Goal: Transaction & Acquisition: Purchase product/service

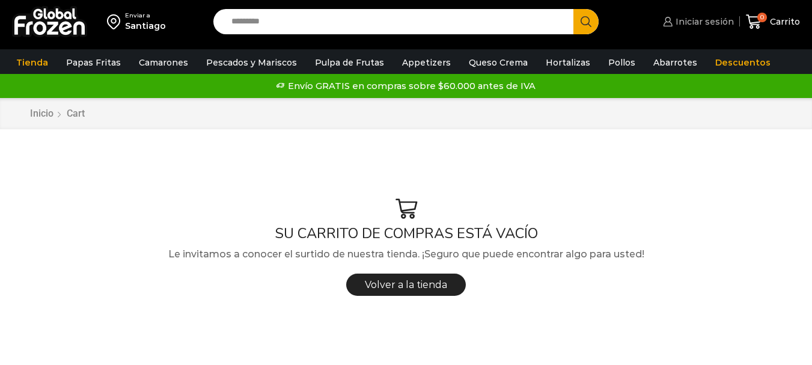
click at [721, 19] on span "Iniciar sesión" at bounding box center [703, 22] width 61 height 12
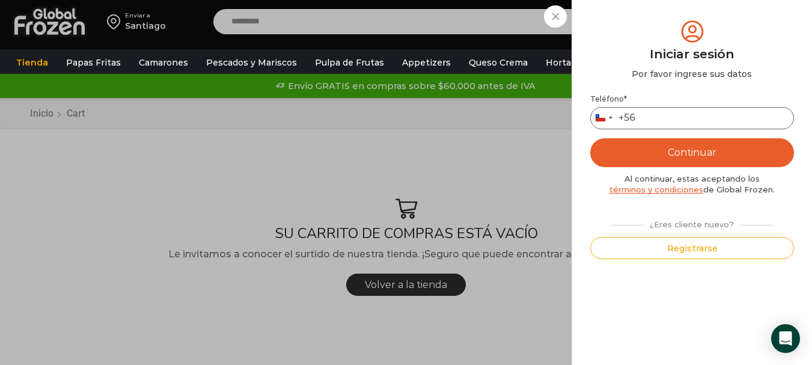
click at [675, 120] on input "Teléfono *" at bounding box center [692, 118] width 204 height 22
type input "*********"
click at [704, 152] on button "Continuar" at bounding box center [692, 152] width 204 height 29
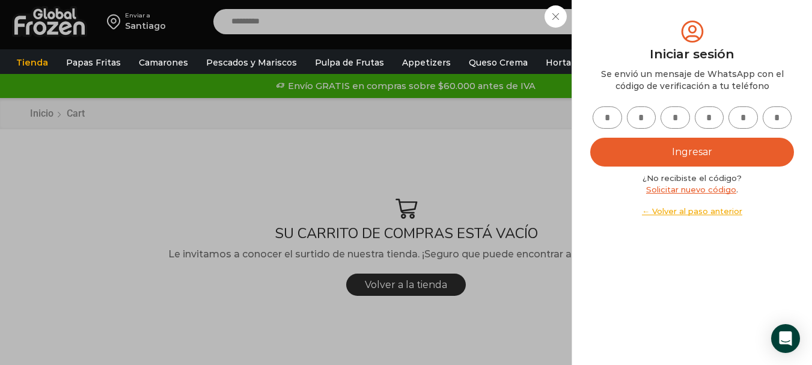
click at [617, 114] on input "text" at bounding box center [607, 117] width 29 height 22
type input "*"
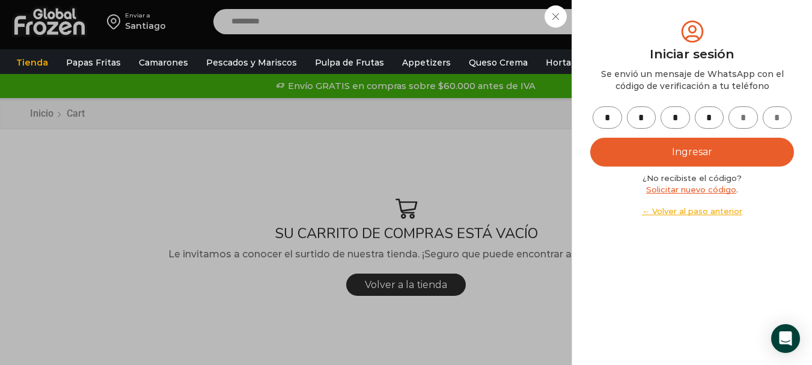
type input "*"
click at [590, 138] on button "Ingresar" at bounding box center [692, 152] width 204 height 29
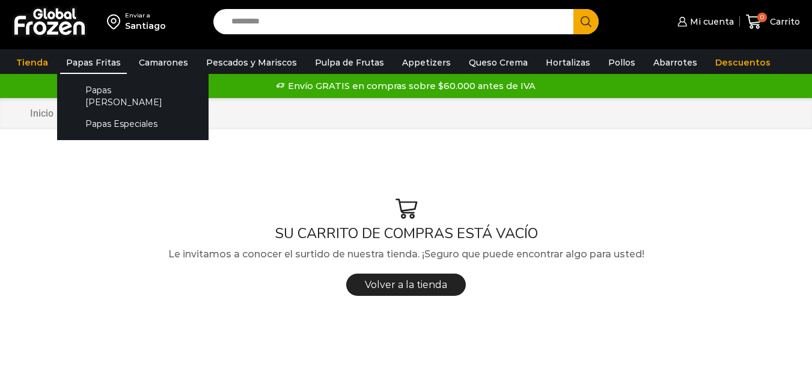
click at [87, 61] on link "Papas Fritas" at bounding box center [93, 62] width 67 height 23
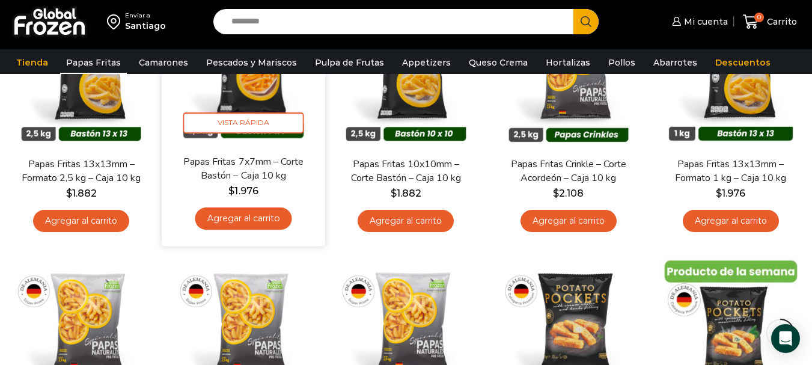
scroll to position [120, 0]
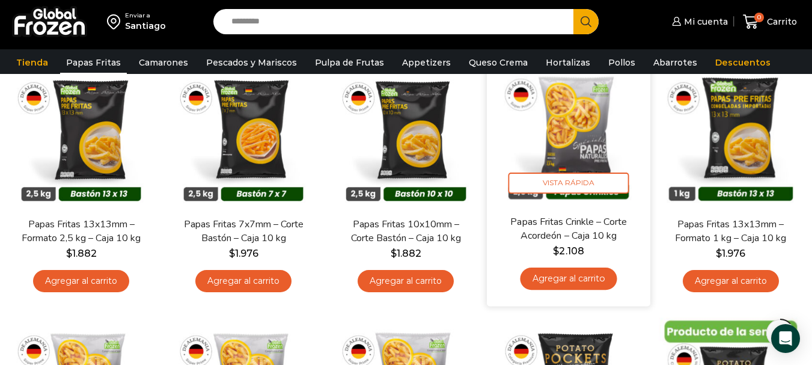
click at [581, 282] on link "Agregar al carrito" at bounding box center [568, 279] width 97 height 22
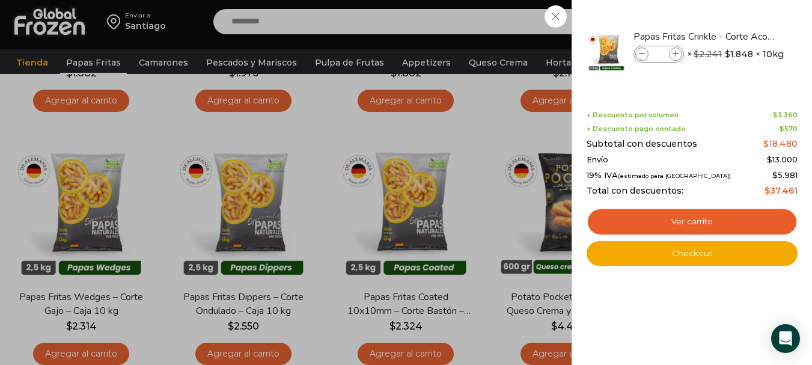
scroll to position [361, 0]
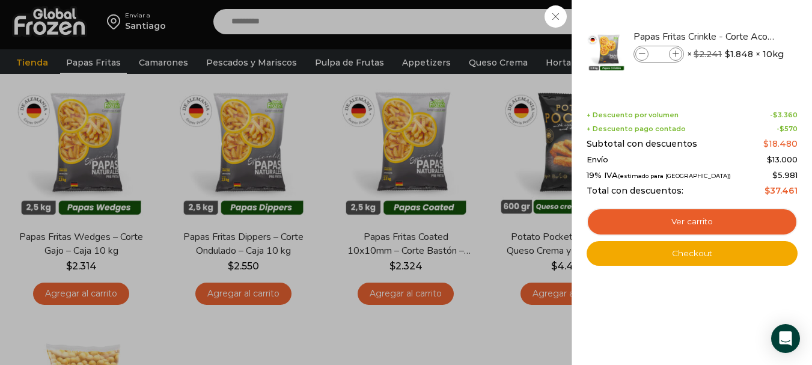
click at [740, 36] on div "1 Carrito 1 1 Shopping Cart *" at bounding box center [770, 22] width 60 height 28
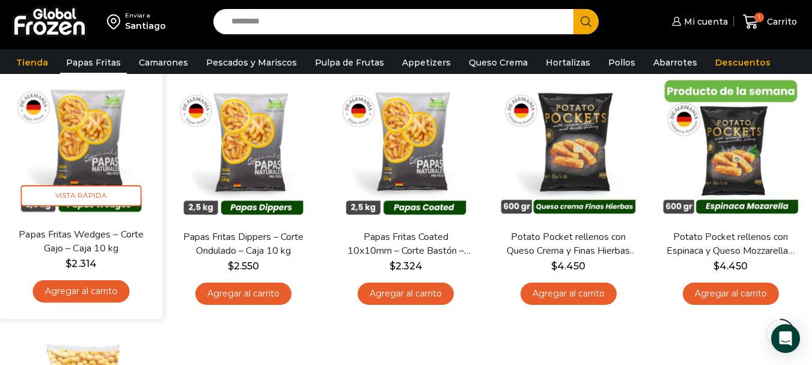
click at [119, 292] on link "Agregar al carrito" at bounding box center [81, 291] width 97 height 22
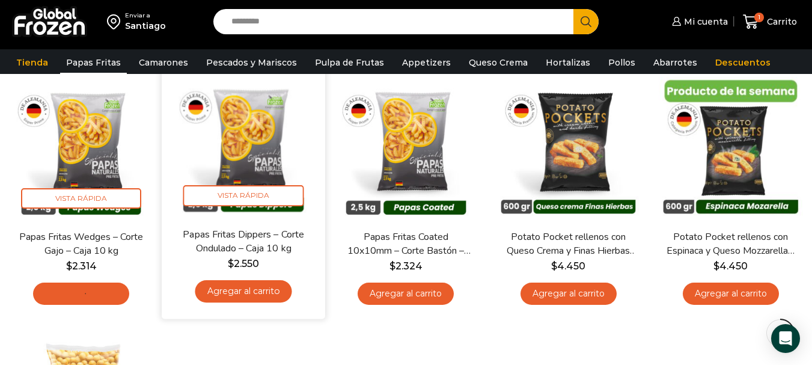
click at [253, 301] on link "Agregar al carrito" at bounding box center [243, 291] width 97 height 22
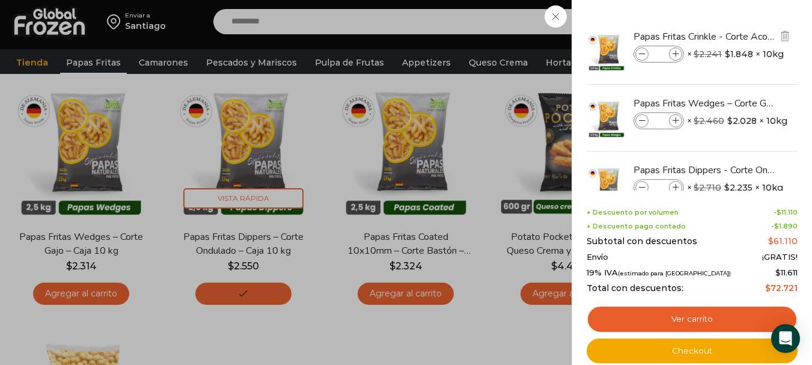
scroll to position [421, 0]
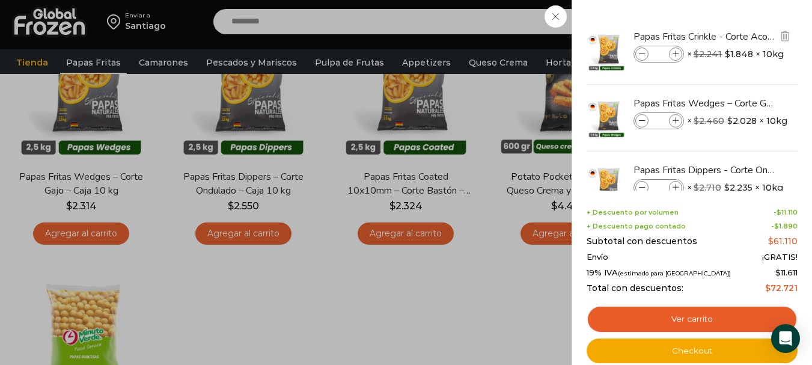
click at [676, 55] on icon at bounding box center [676, 54] width 7 height 7
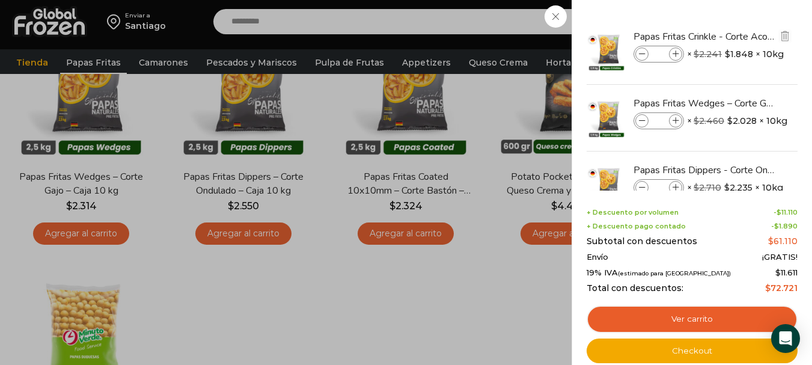
click at [676, 55] on icon at bounding box center [676, 54] width 7 height 7
type input "*"
click at [675, 120] on icon at bounding box center [676, 121] width 7 height 7
click at [676, 120] on icon at bounding box center [676, 121] width 7 height 7
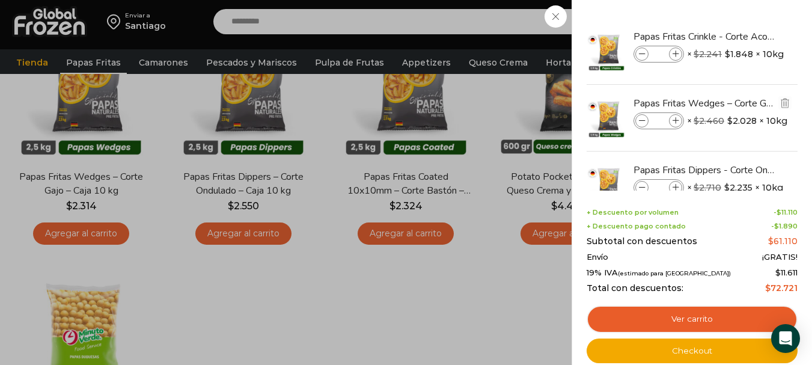
type input "*"
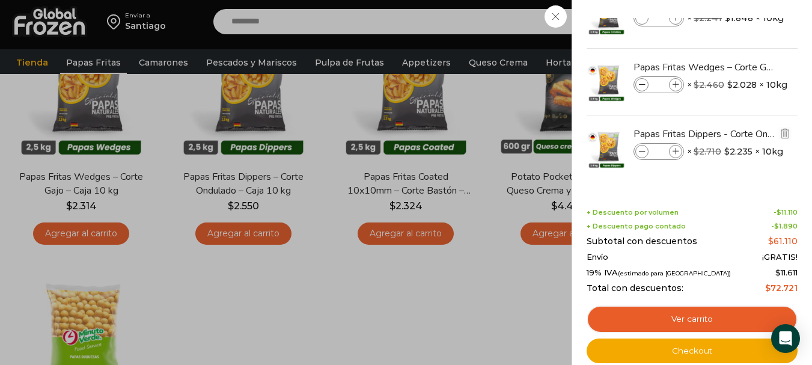
click at [676, 150] on icon at bounding box center [676, 152] width 7 height 7
type input "*"
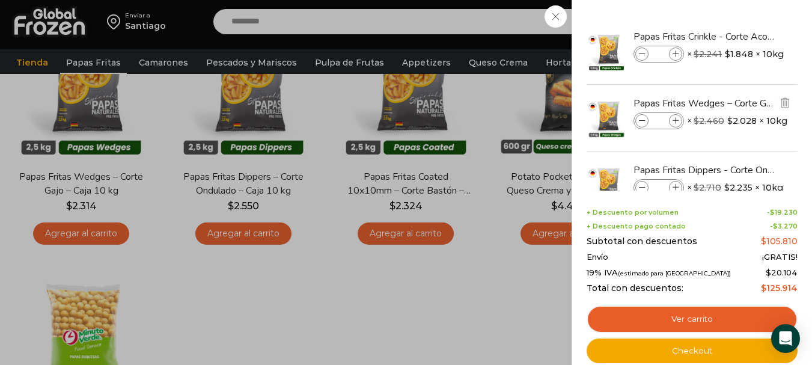
click at [681, 118] on span at bounding box center [675, 120] width 13 height 13
type input "*"
click at [675, 52] on icon at bounding box center [676, 54] width 7 height 7
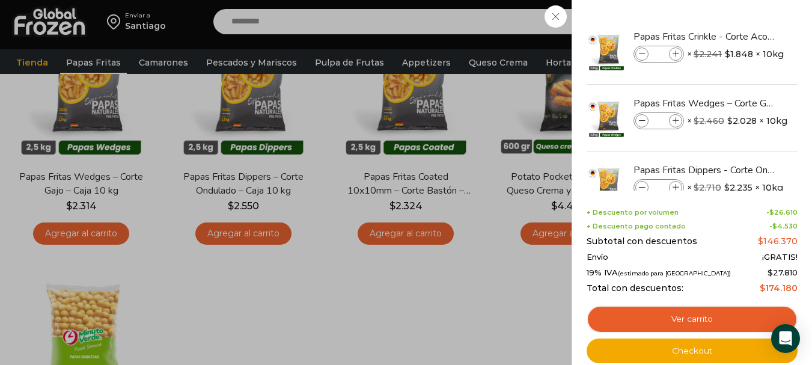
click at [675, 52] on icon at bounding box center [676, 54] width 7 height 7
click at [672, 52] on span at bounding box center [675, 53] width 13 height 13
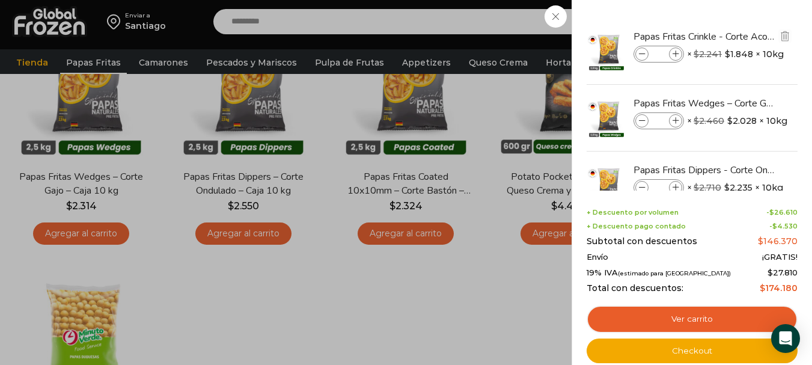
type input "*"
